Goal: Navigation & Orientation: Find specific page/section

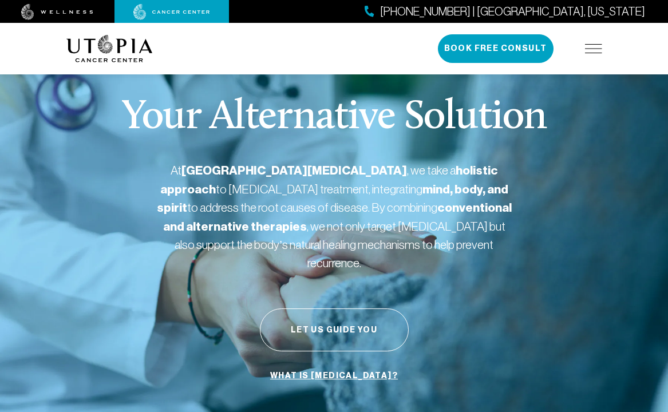
click at [241, 236] on div "Your Alternative Solution At [GEOGRAPHIC_DATA][MEDICAL_DATA] , we take a holist…" at bounding box center [334, 242] width 536 height 381
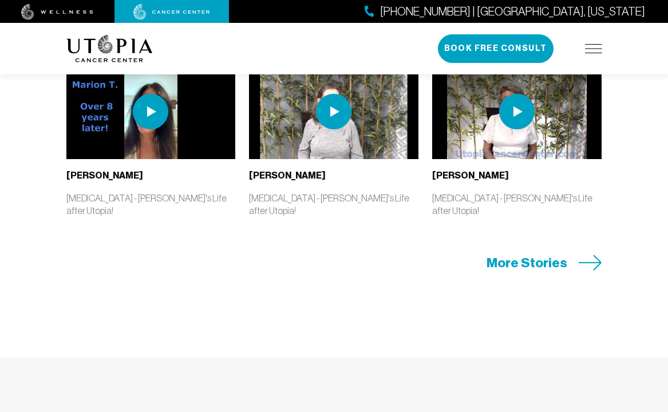
click at [197, 149] on section "Exceptional, Real Results. [PERSON_NAME] [MEDICAL_DATA] - [PERSON_NAME]'s Life …" at bounding box center [334, 142] width 668 height 431
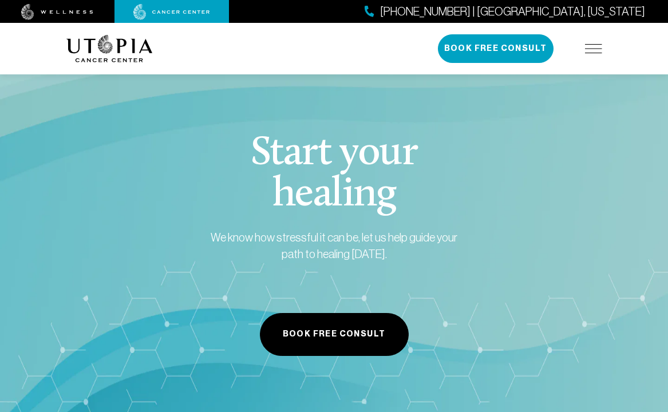
drag, startPoint x: 201, startPoint y: 255, endPoint x: 254, endPoint y: 283, distance: 59.9
click at [223, 264] on section "Start your healing We know how stressful it can be, let us help guide your path…" at bounding box center [334, 244] width 668 height 451
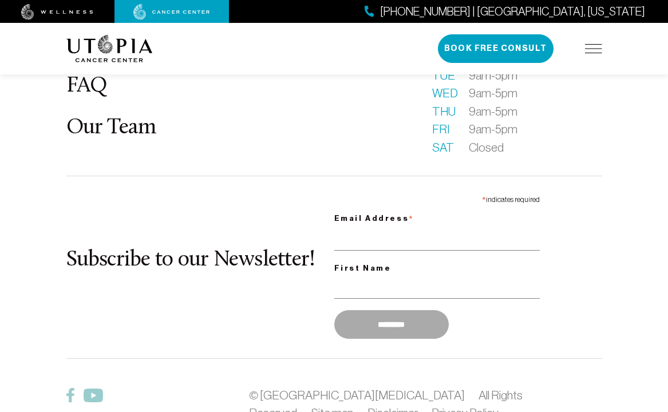
click at [238, 315] on div "What is [MEDICAL_DATA]? About Us Patient Stories FAQ Our Team Becoming a patien…" at bounding box center [334, 207] width 549 height 561
click at [395, 389] on span "All Rights Reserved" at bounding box center [385, 404] width 273 height 31
click at [431, 406] on link "Privacy Policy" at bounding box center [464, 412] width 67 height 13
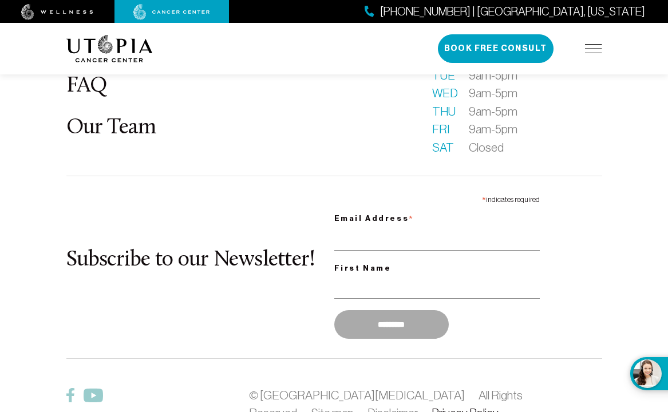
click at [431, 406] on link "Privacy Policy" at bounding box center [464, 412] width 67 height 13
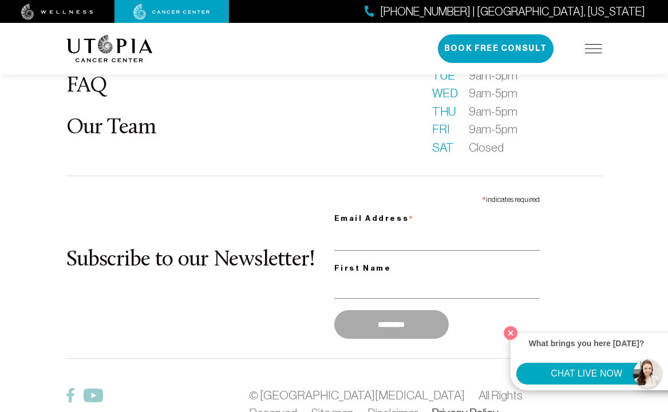
click at [431, 406] on link "Privacy Policy" at bounding box center [464, 412] width 67 height 13
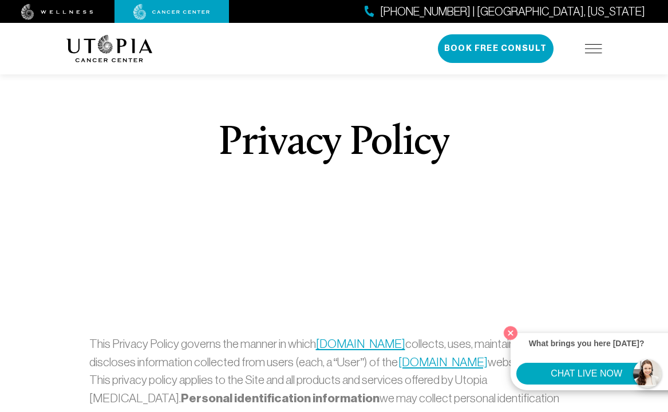
click at [370, 262] on div "Privacy Policy" at bounding box center [334, 158] width 456 height 212
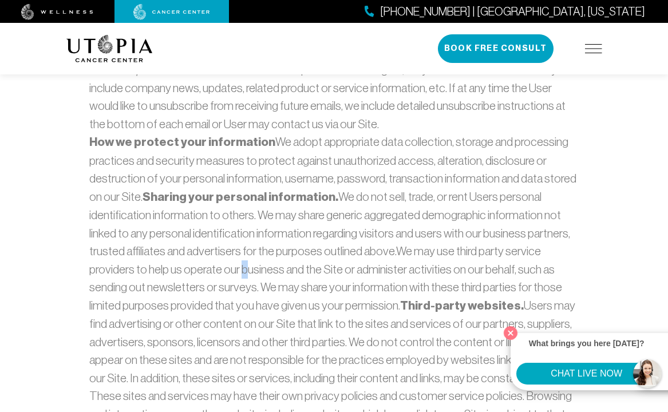
drag, startPoint x: 241, startPoint y: 271, endPoint x: 361, endPoint y: 268, distance: 119.6
click at [325, 269] on p "How we protect your information We adopt appropriate data collection, storage a…" at bounding box center [334, 360] width 490 height 454
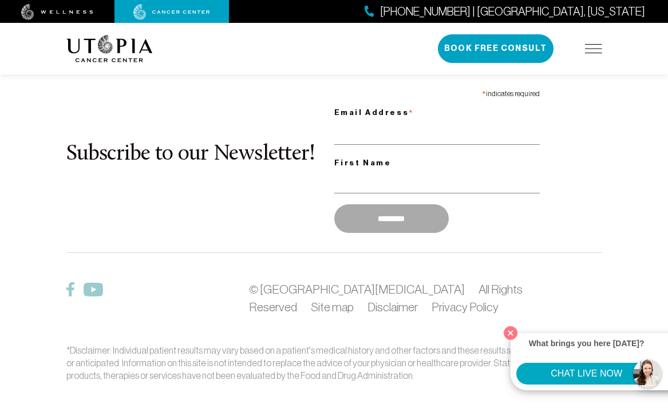
drag, startPoint x: 257, startPoint y: 181, endPoint x: 205, endPoint y: 163, distance: 54.7
click at [237, 172] on div "Subscribe to our Newsletter! * indicates required Email Address * First Name **…" at bounding box center [334, 161] width 536 height 155
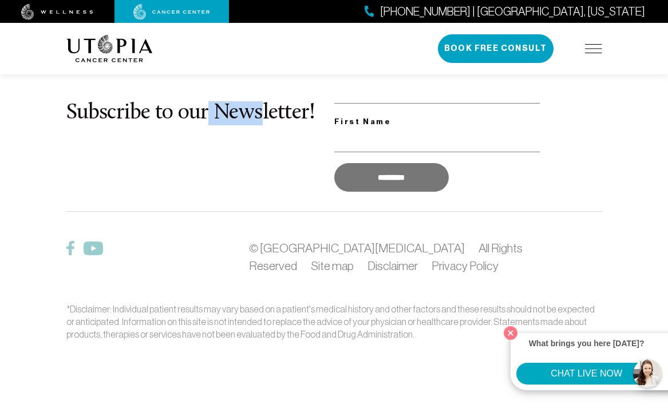
click at [353, 185] on div "Subscribe to our Newsletter! * indicates required Email Address * First Name **…" at bounding box center [334, 120] width 536 height 155
